Goal: Information Seeking & Learning: Learn about a topic

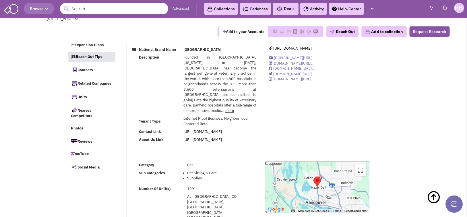
select select
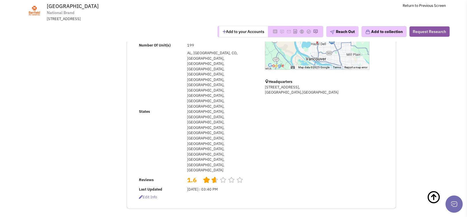
scroll to position [0, 0]
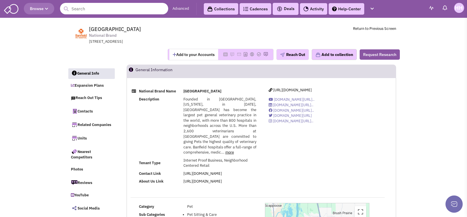
click at [97, 10] on input "text" at bounding box center [114, 8] width 108 height 11
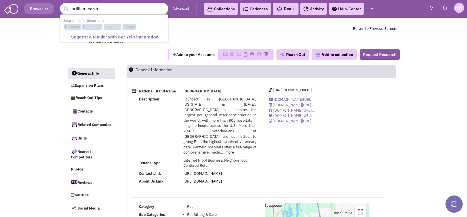
type input "brilliant earth"
click at [62, 5] on button "submit" at bounding box center [66, 9] width 9 height 9
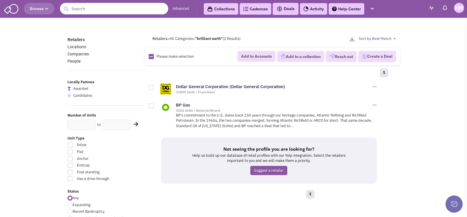
click at [154, 4] on input "text" at bounding box center [114, 8] width 108 height 11
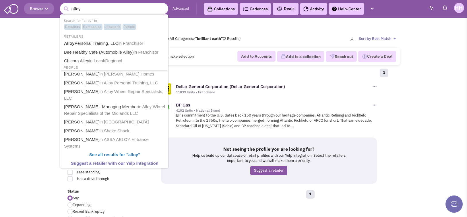
type input "alloy"
click at [62, 5] on button "submit" at bounding box center [66, 9] width 9 height 9
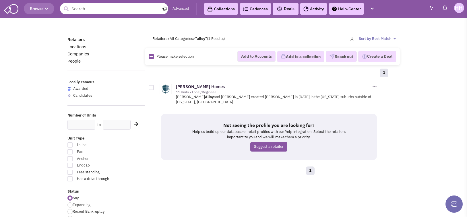
click at [99, 8] on input "text" at bounding box center [114, 8] width 108 height 11
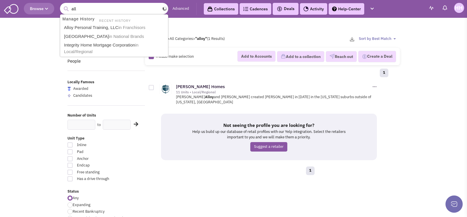
type input "allo"
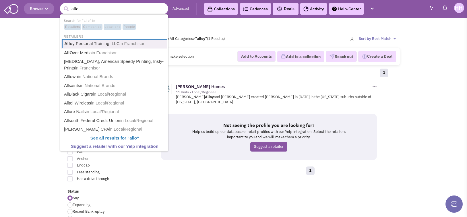
click at [102, 42] on link "Allo y Personal Training, LLC in Franchisor" at bounding box center [114, 43] width 105 height 9
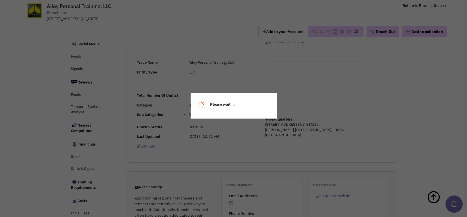
select select
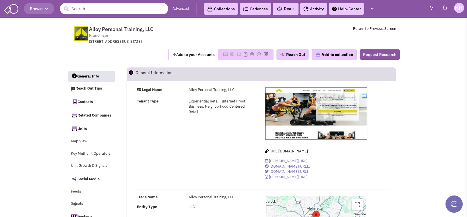
click at [90, 12] on input "text" at bounding box center [114, 8] width 108 height 11
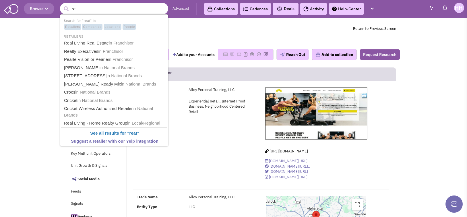
type input "r"
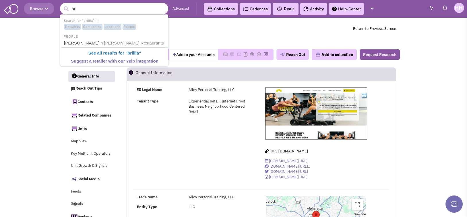
type input "b"
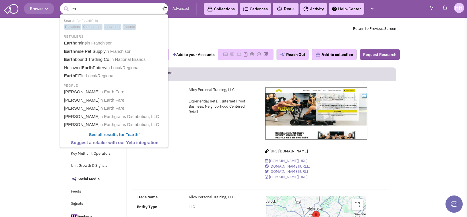
type input "e"
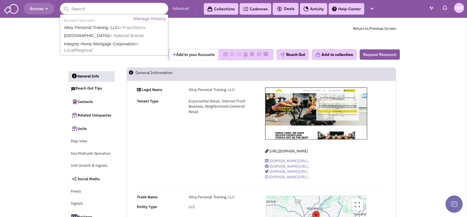
type input "h"
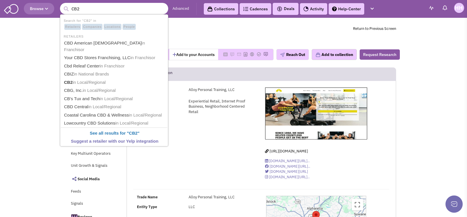
type input "CB2"
click at [62, 5] on button "submit" at bounding box center [66, 9] width 9 height 9
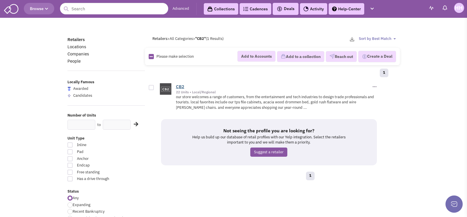
click at [181, 88] on link "CB2" at bounding box center [180, 86] width 8 height 5
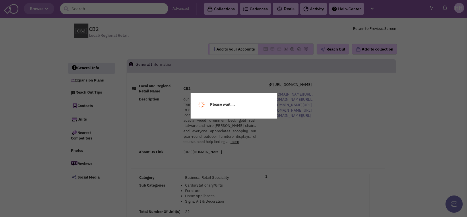
select select
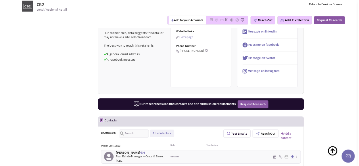
scroll to position [373, 0]
